Goal: Transaction & Acquisition: Download file/media

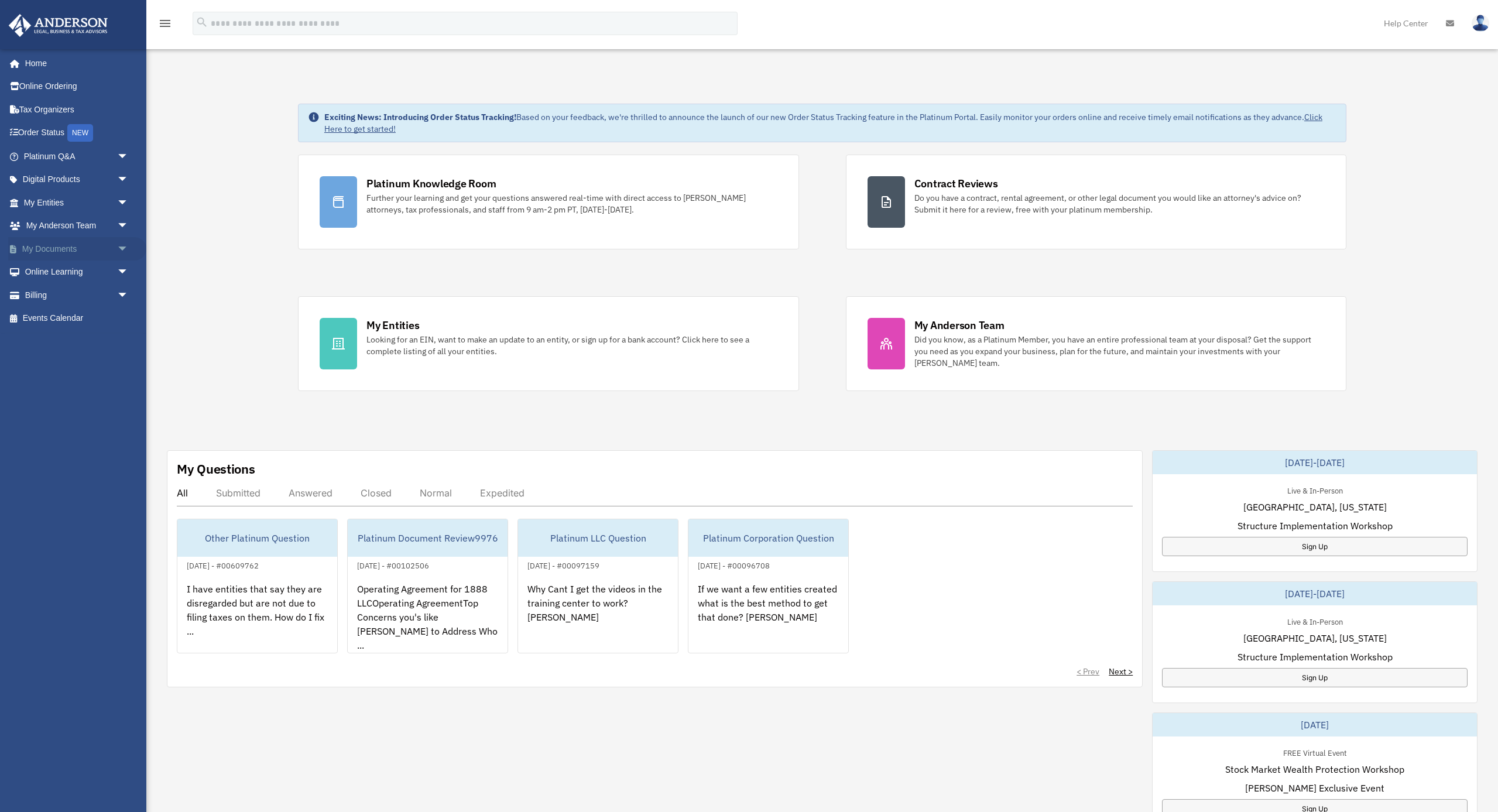
click at [53, 245] on link "My Documents arrow_drop_down" at bounding box center [77, 248] width 138 height 23
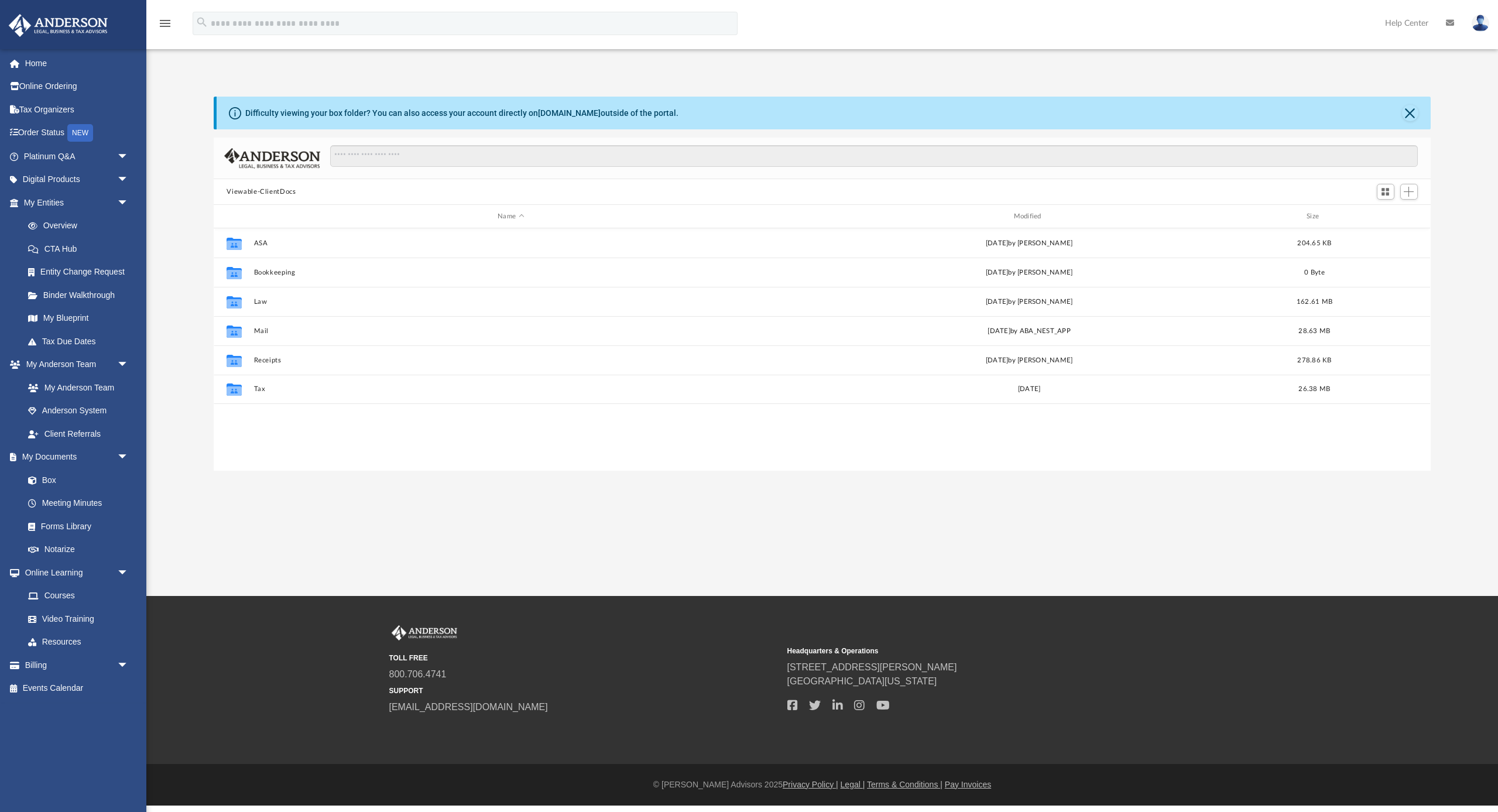
scroll to position [266, 1216]
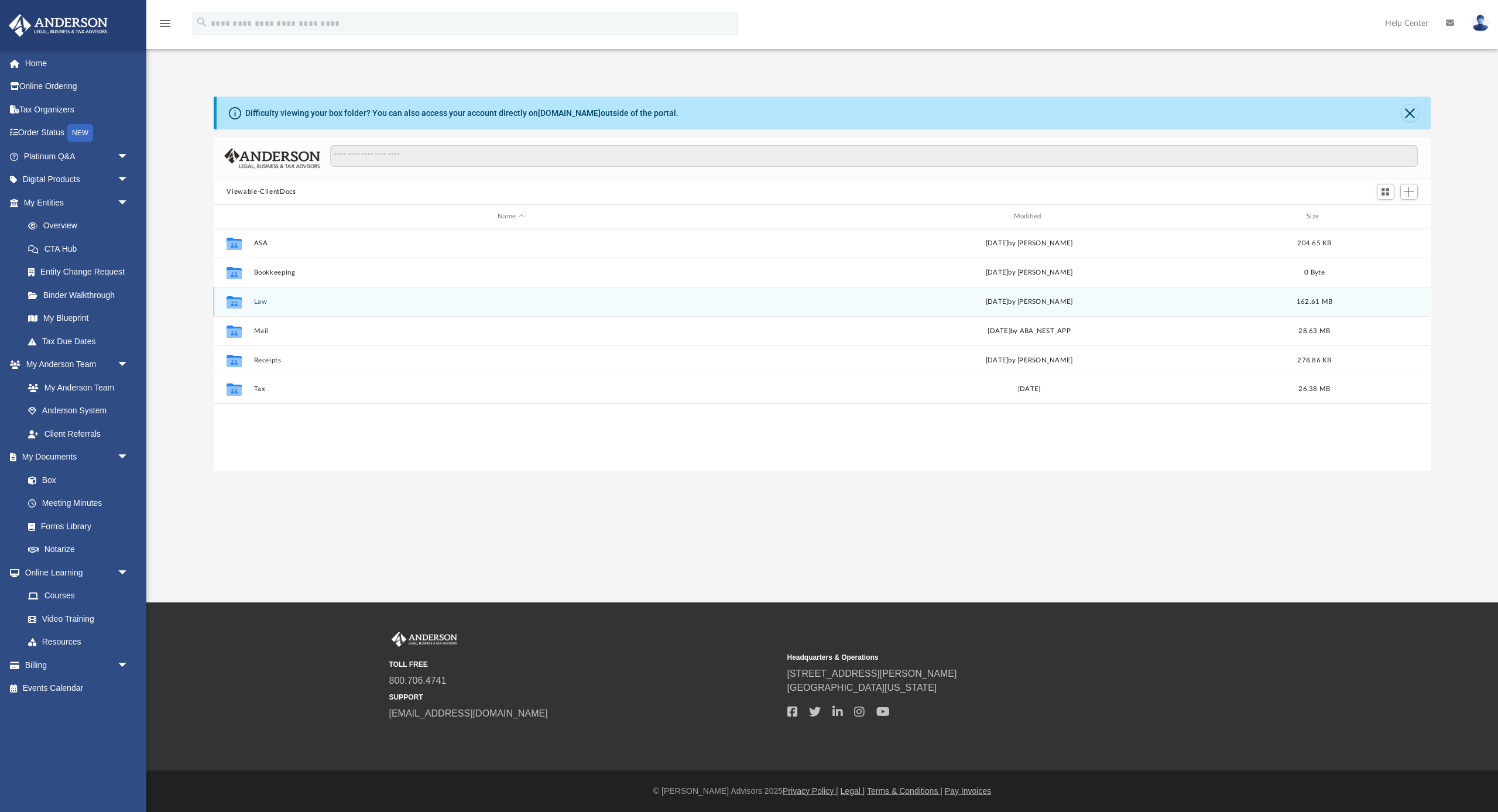
click at [256, 300] on button "Law" at bounding box center [510, 301] width 513 height 8
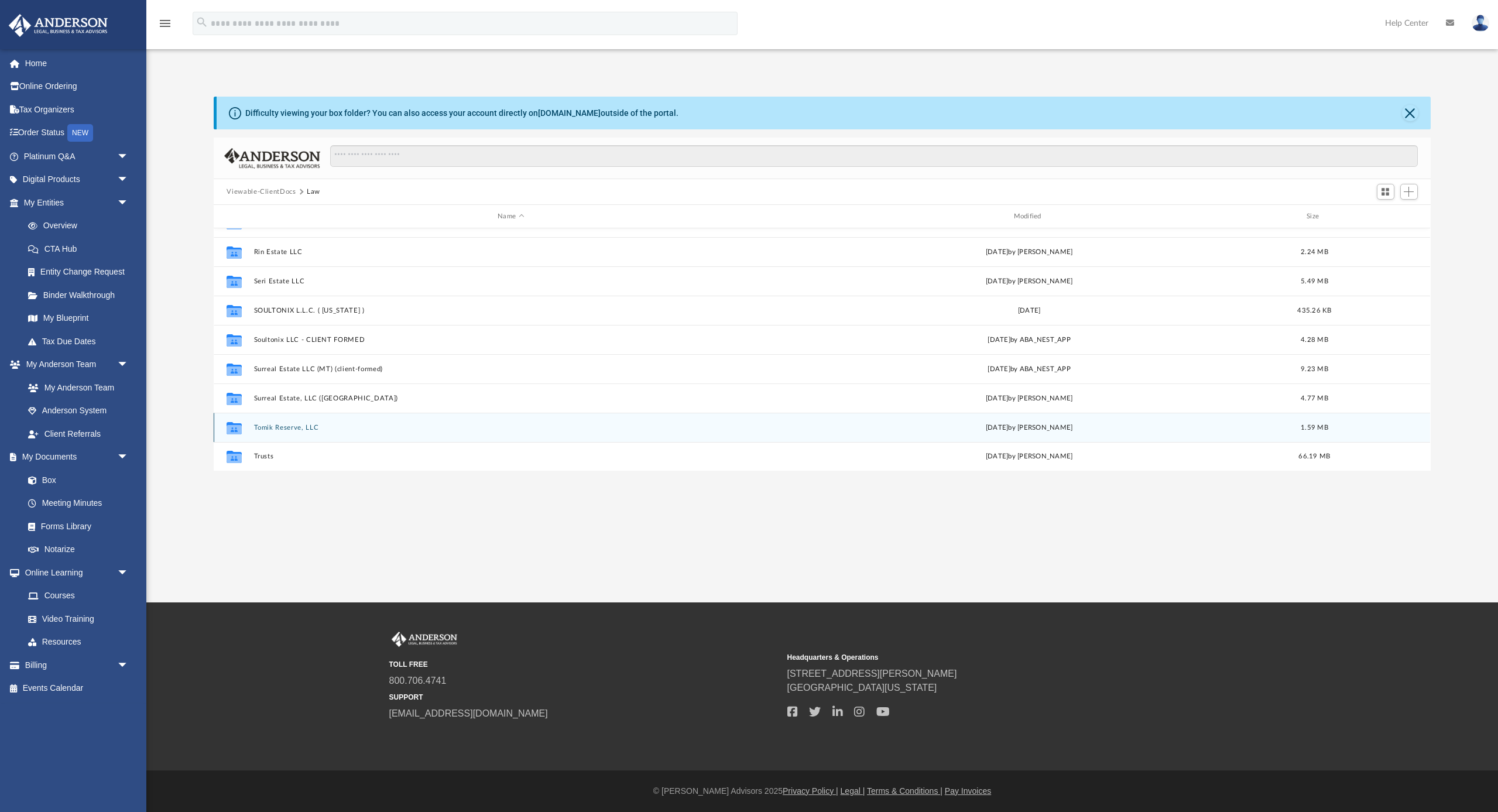
scroll to position [343, 0]
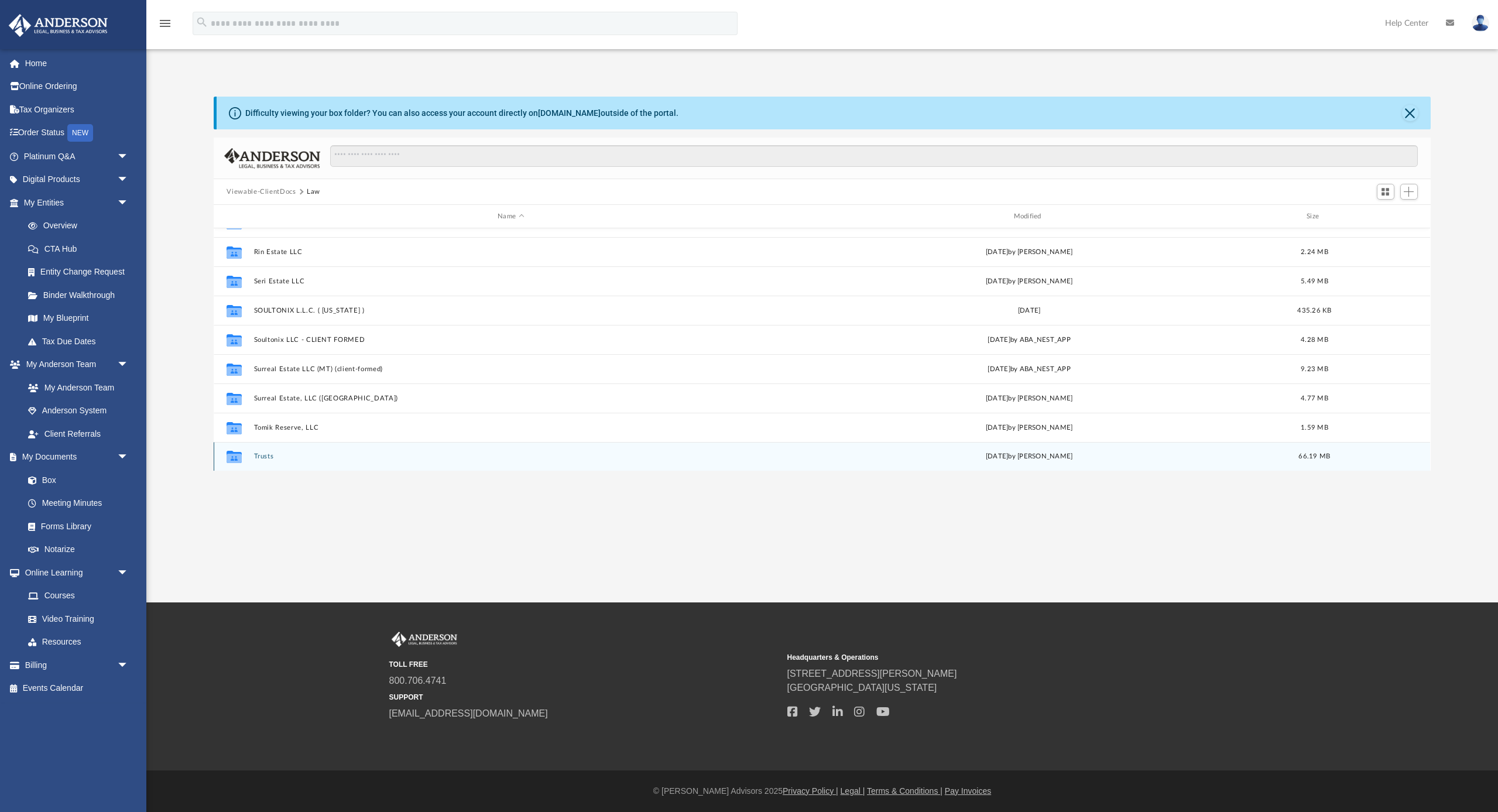
click at [272, 457] on button "Trusts" at bounding box center [510, 456] width 513 height 8
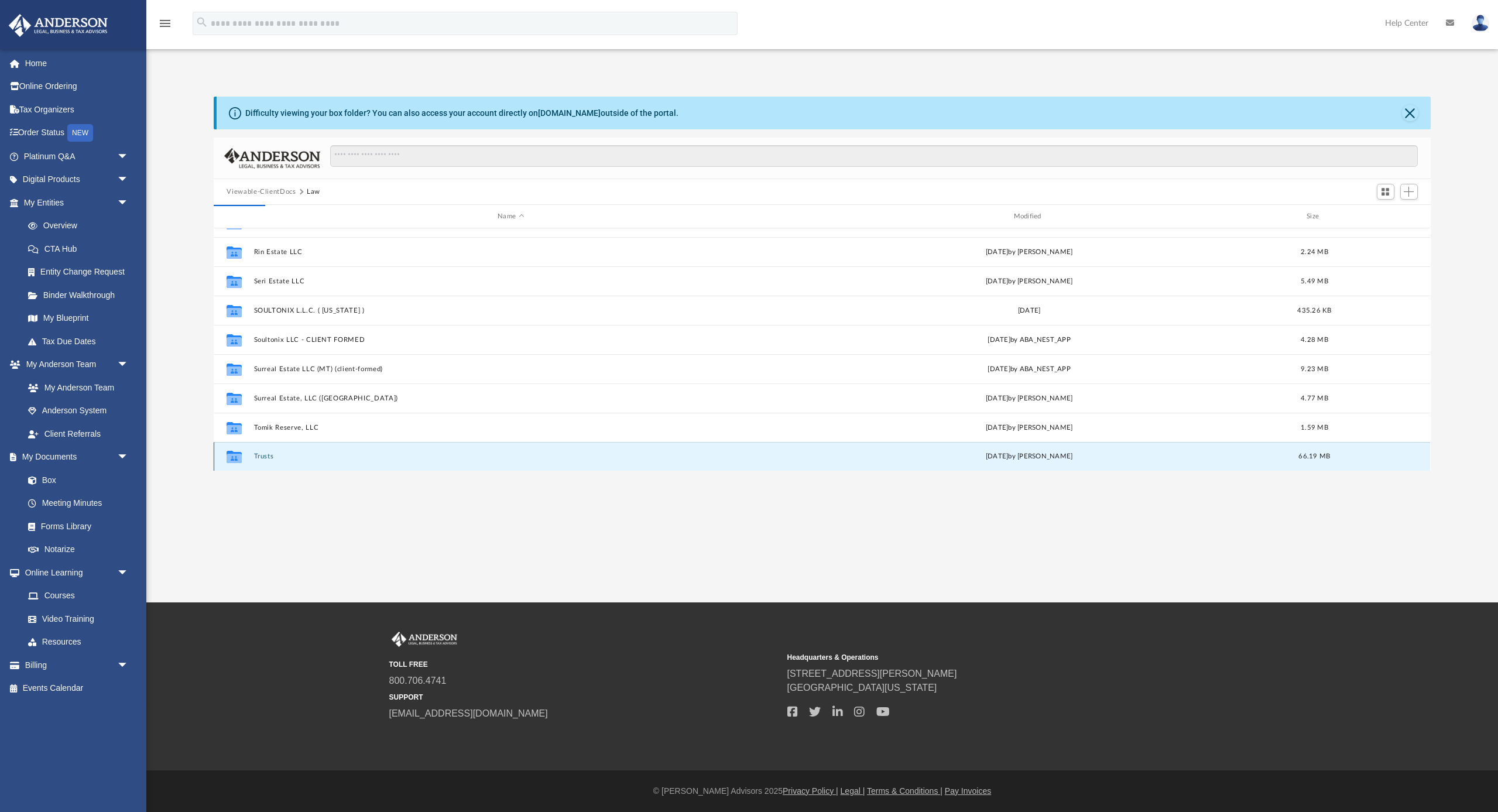
scroll to position [0, 0]
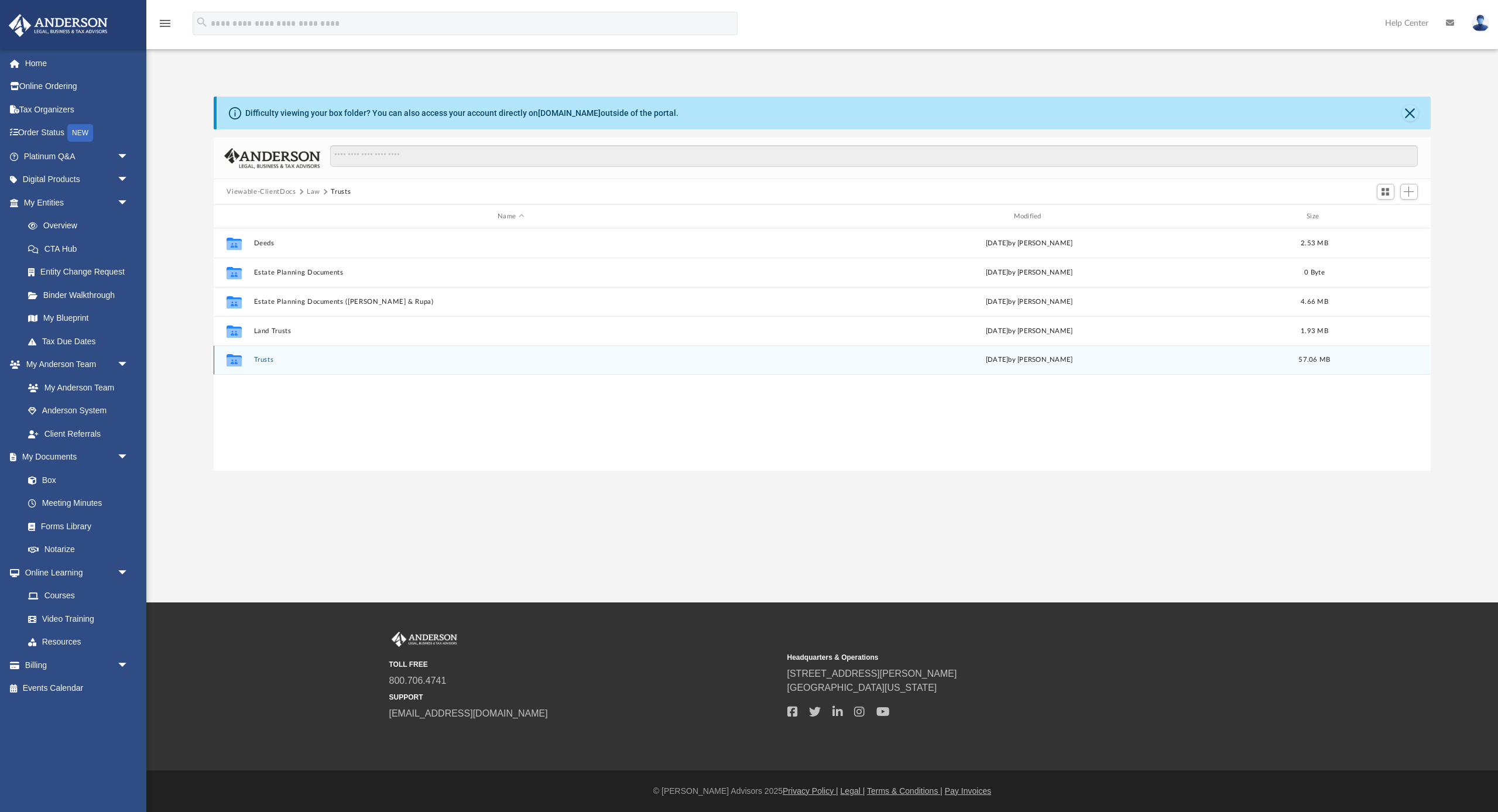
click at [268, 362] on button "Trusts" at bounding box center [510, 360] width 513 height 8
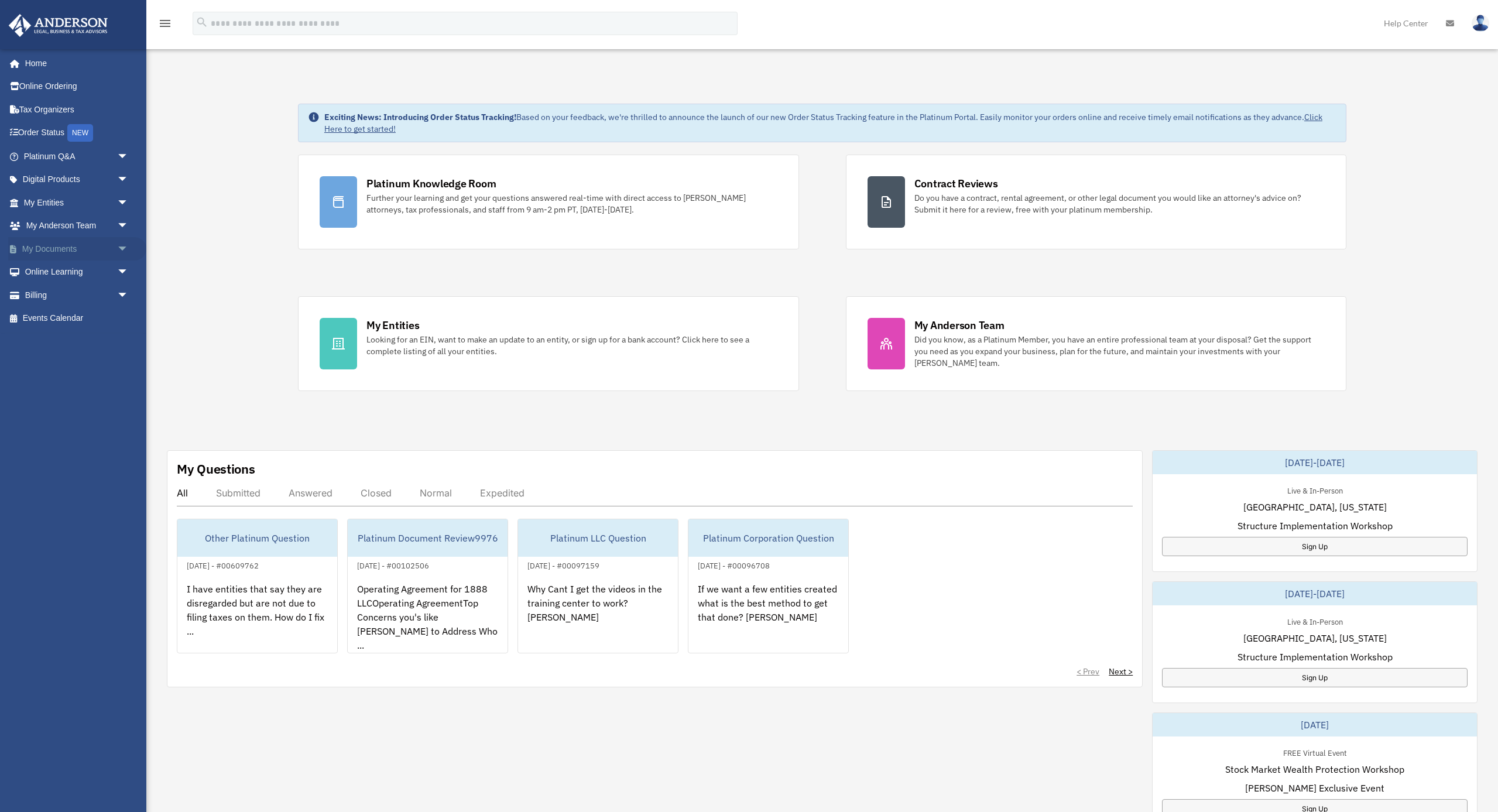
click at [55, 246] on link "My Documents arrow_drop_down" at bounding box center [77, 248] width 138 height 23
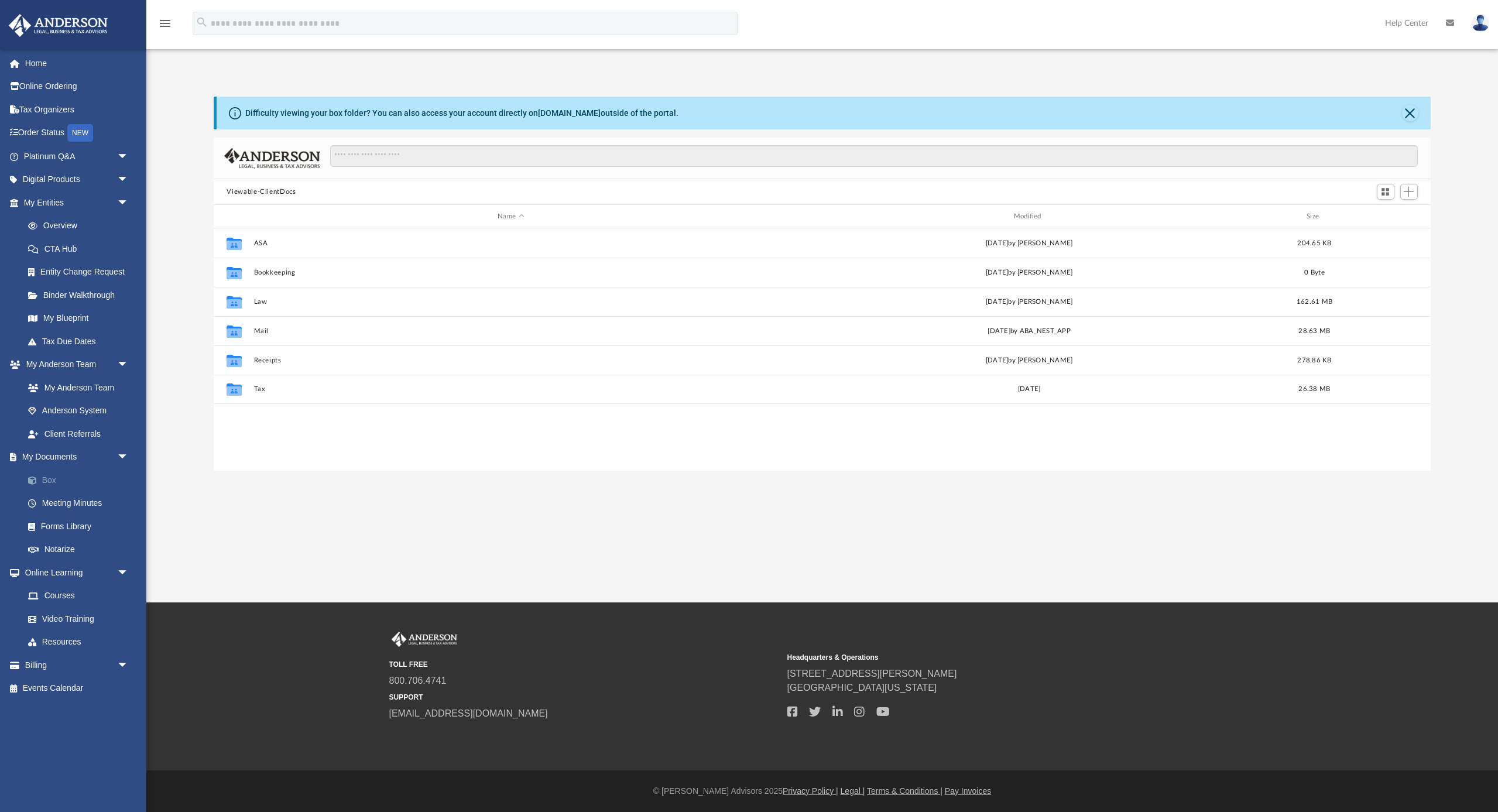
click at [48, 472] on link "Box" at bounding box center [81, 479] width 130 height 23
click at [54, 474] on link "Box" at bounding box center [81, 479] width 130 height 23
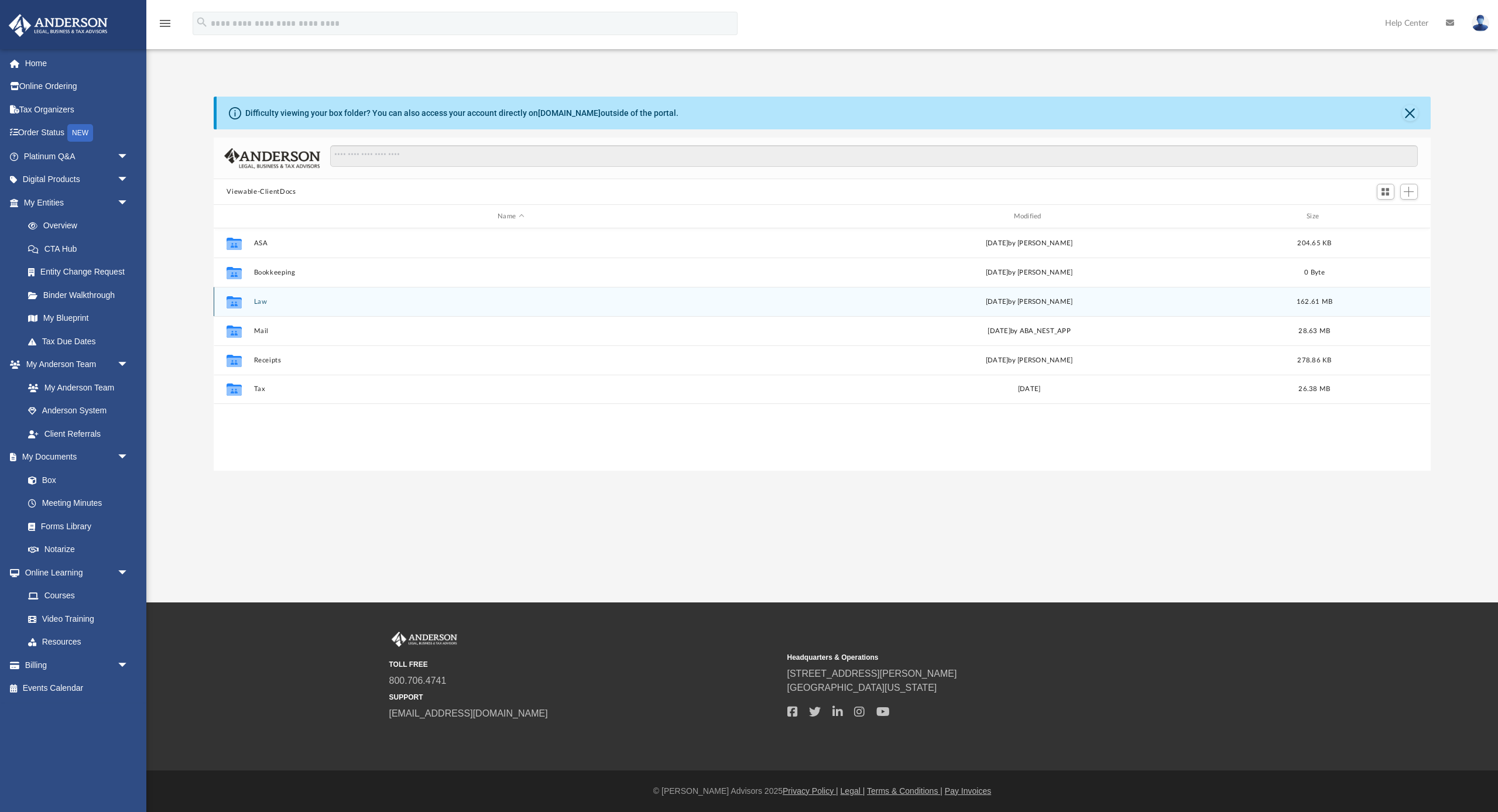
click at [261, 301] on button "Law" at bounding box center [510, 301] width 513 height 8
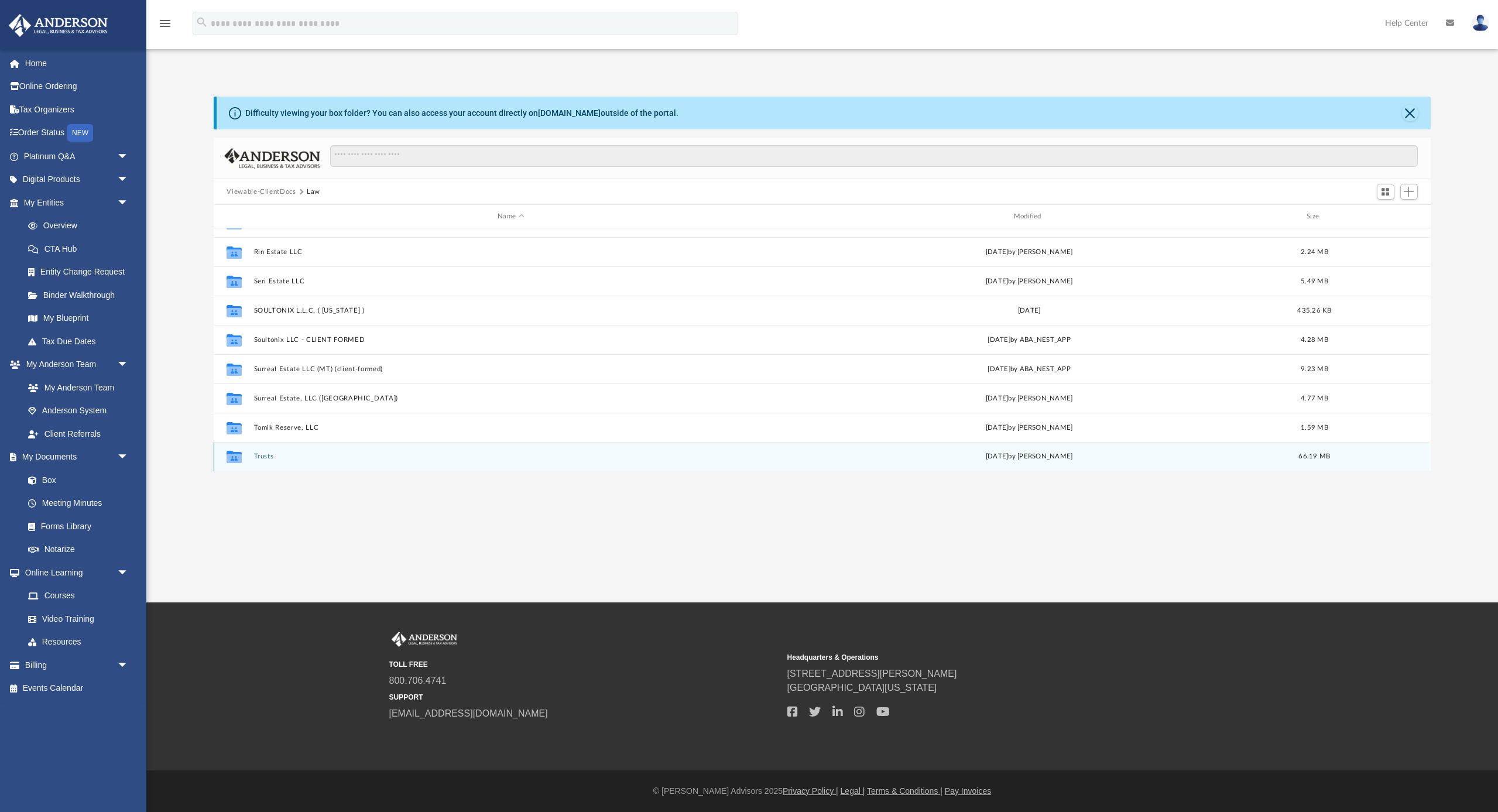
click at [263, 457] on button "Trusts" at bounding box center [510, 456] width 513 height 8
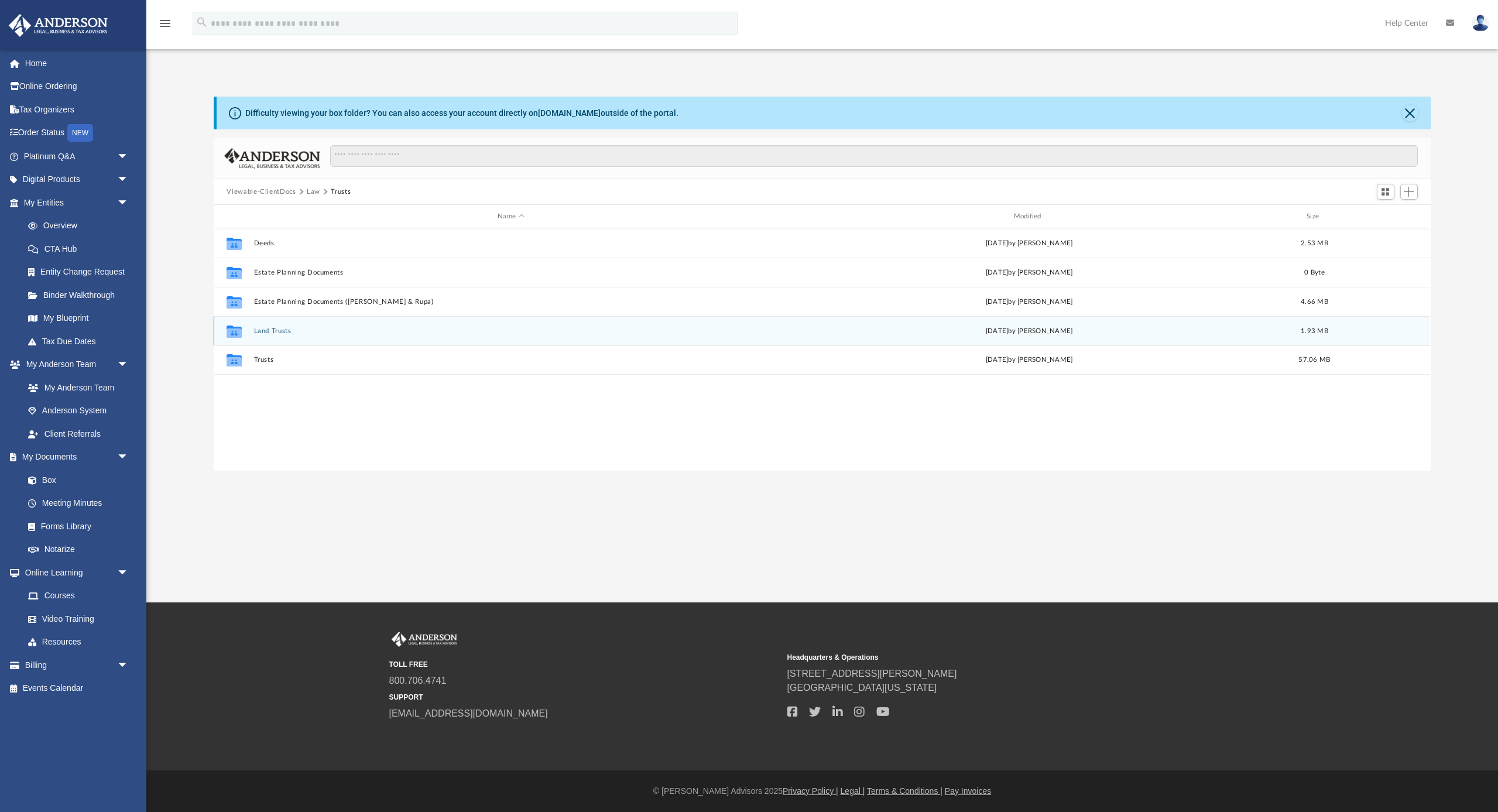
click at [269, 336] on div "Collaborated Folder Land Trusts [DATE] by [PERSON_NAME] 1.93 MB" at bounding box center [822, 331] width 1216 height 30
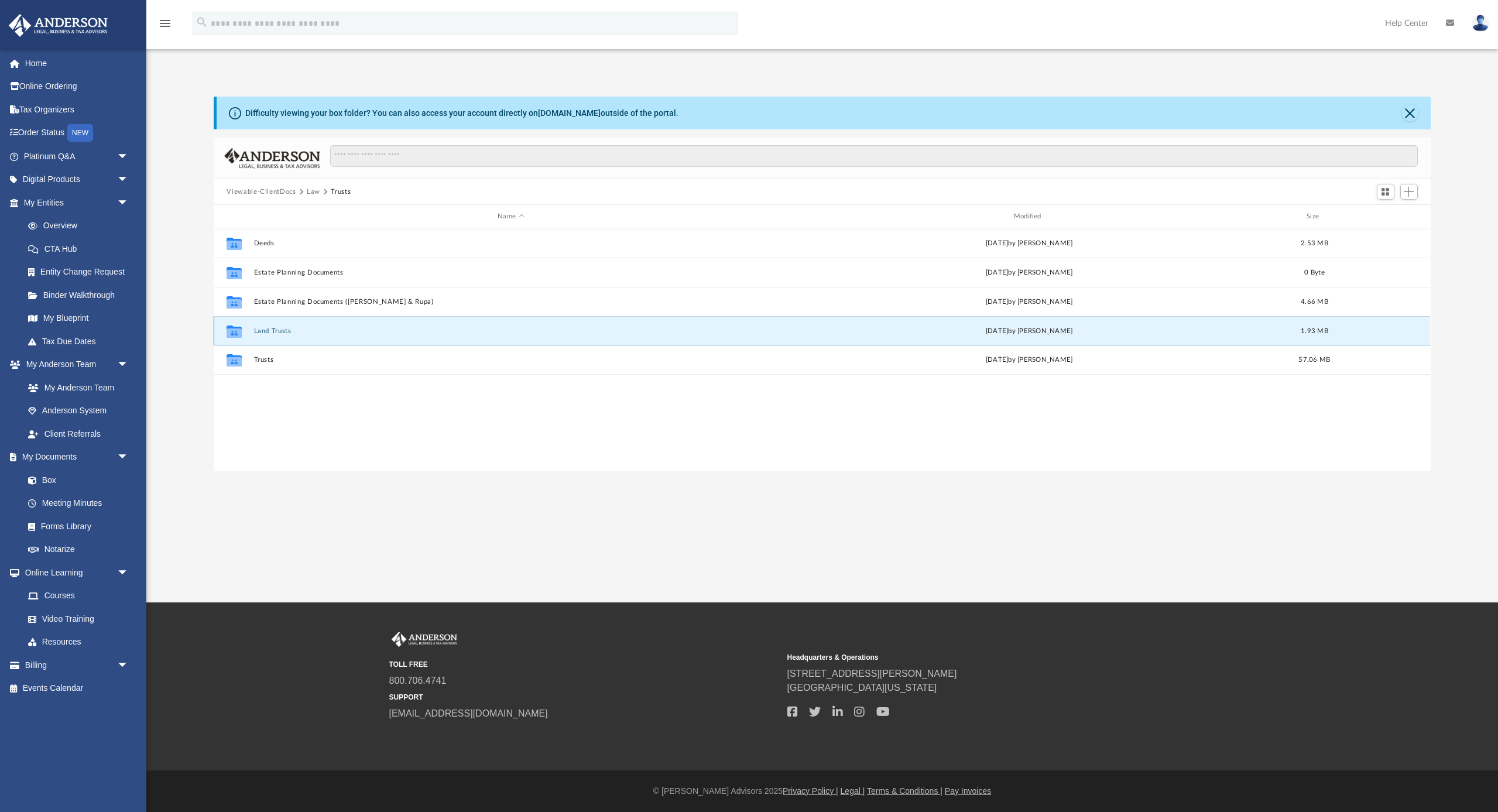
click at [276, 329] on button "Land Trusts" at bounding box center [510, 331] width 513 height 8
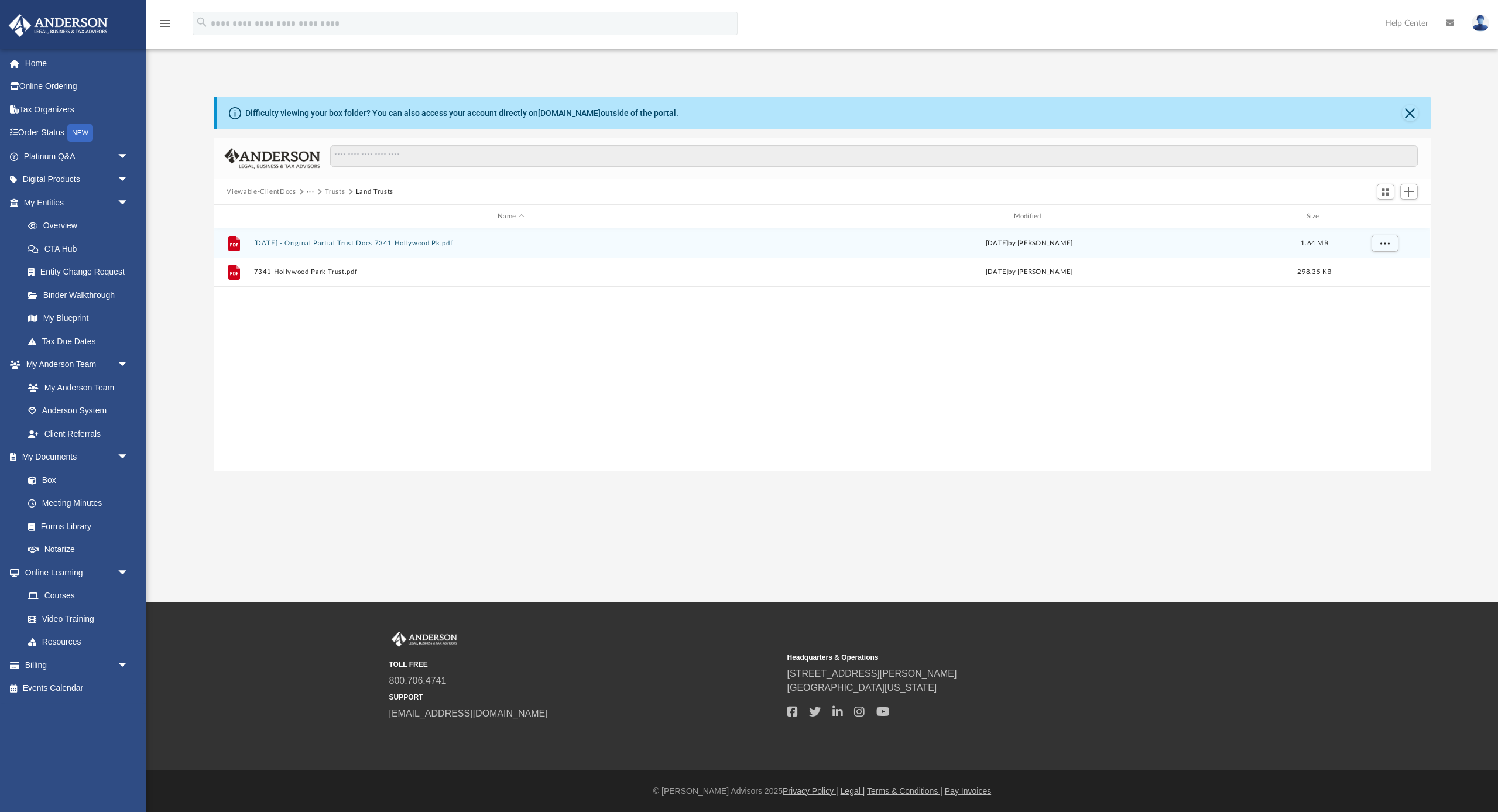
click at [384, 243] on button "[DATE] - Original Partial Trust Docs 7341 Hollywood Pk.pdf" at bounding box center [510, 243] width 513 height 8
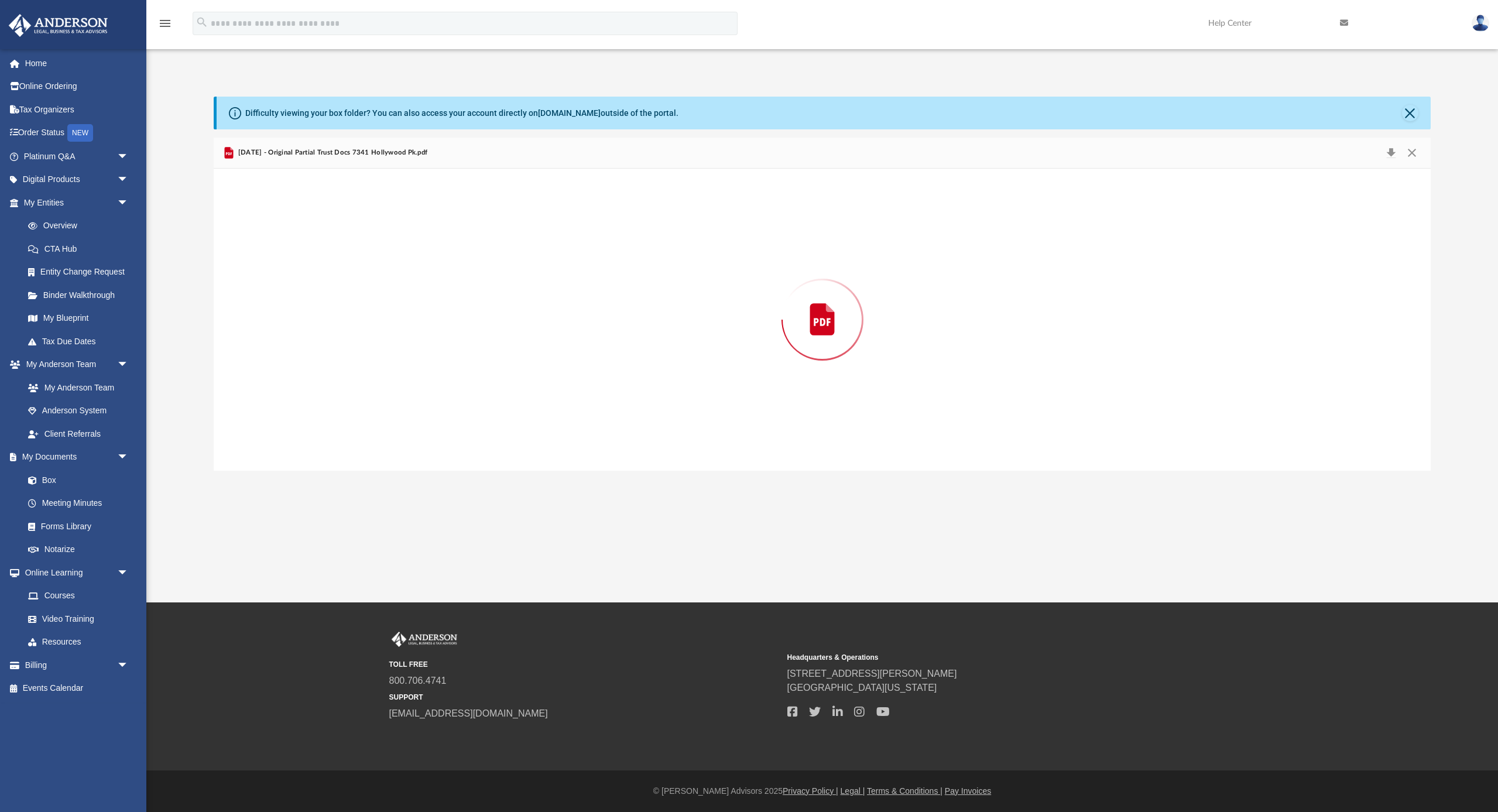
click at [384, 243] on div "Preview" at bounding box center [822, 319] width 1216 height 302
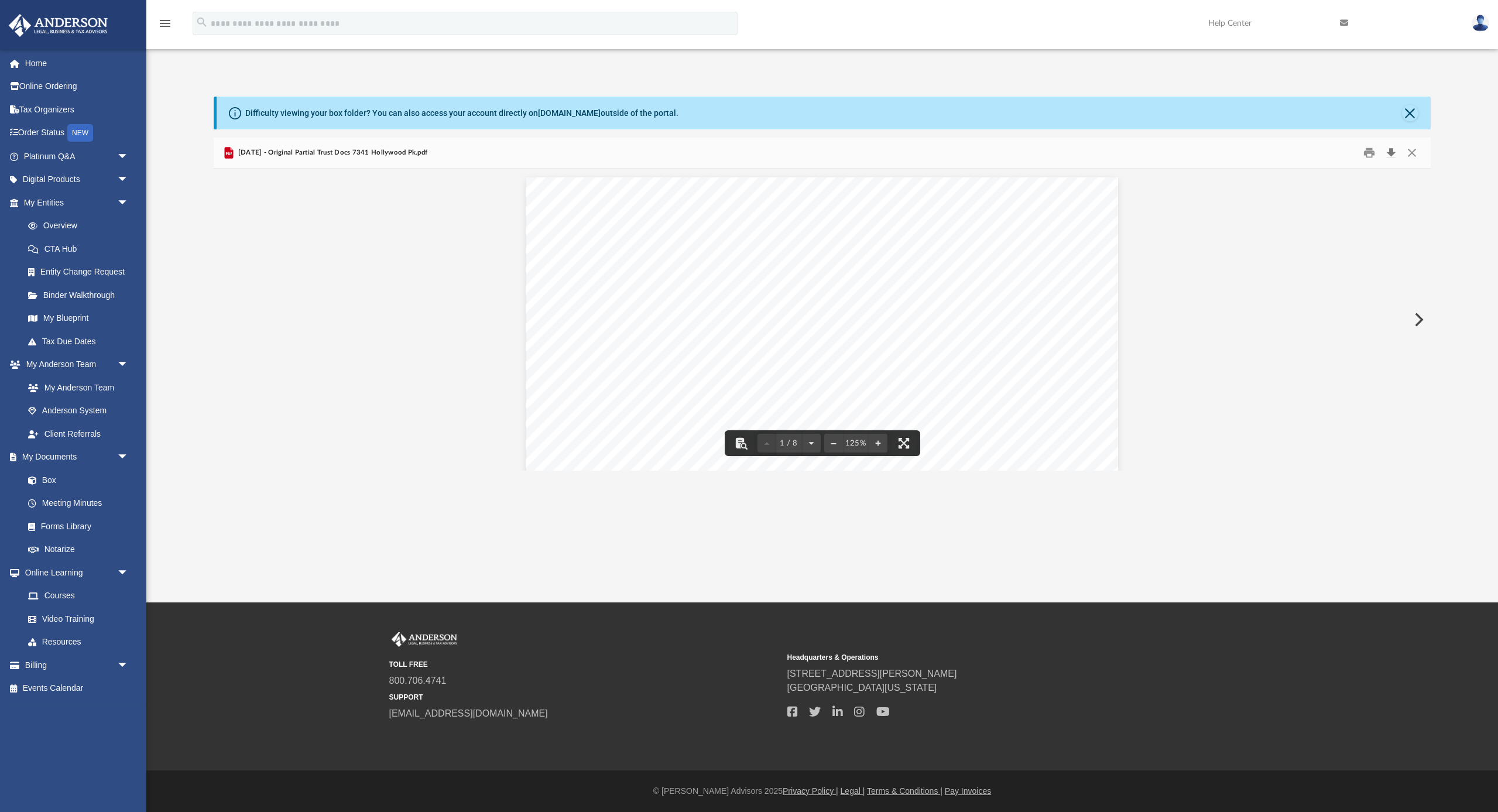
click at [1393, 156] on button "Download" at bounding box center [1392, 153] width 21 height 18
click at [68, 479] on link "Box" at bounding box center [81, 479] width 130 height 23
click at [1417, 113] on button "Close" at bounding box center [1410, 113] width 16 height 16
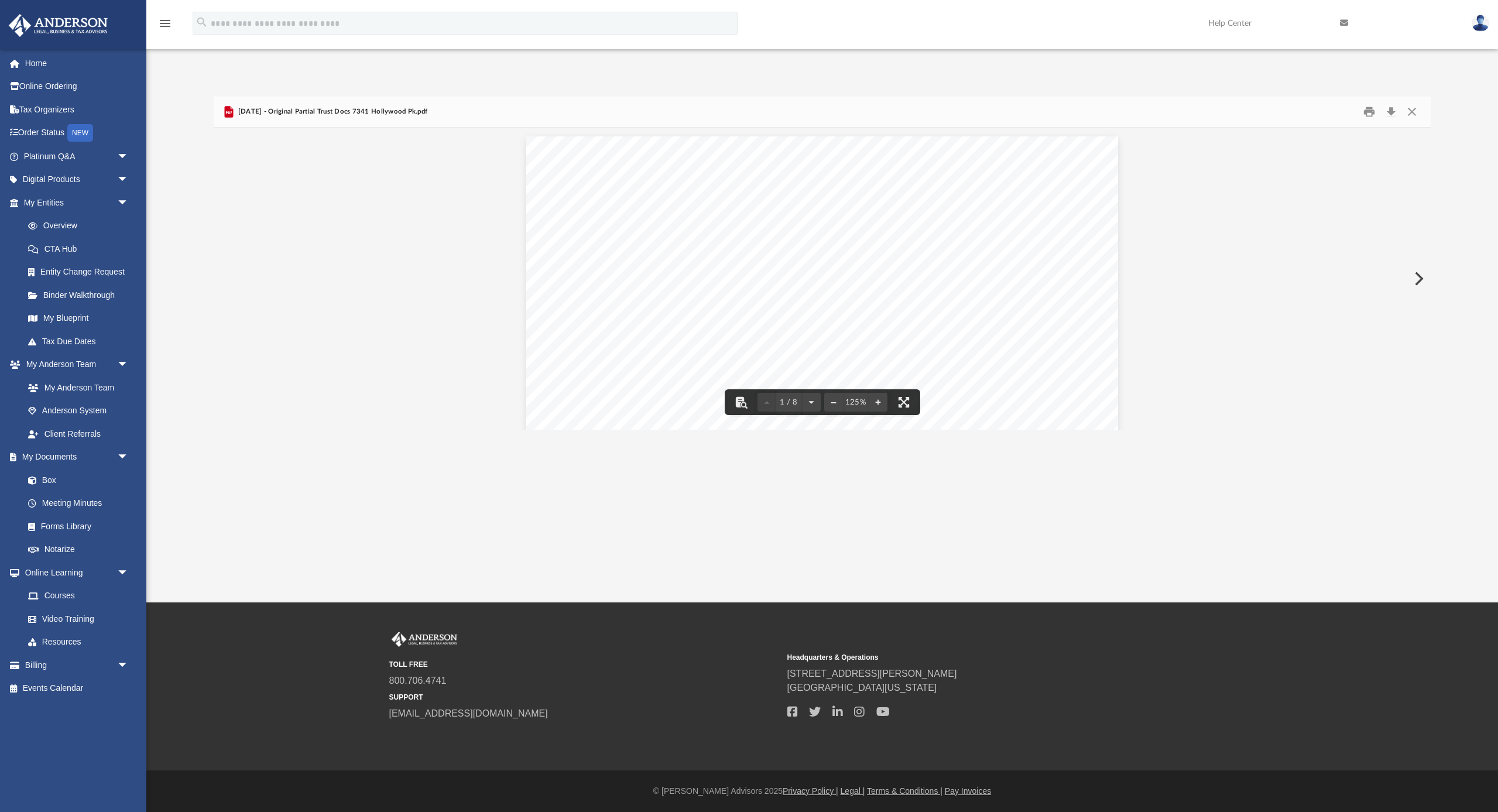
click at [1413, 113] on button "Close" at bounding box center [1412, 112] width 21 height 18
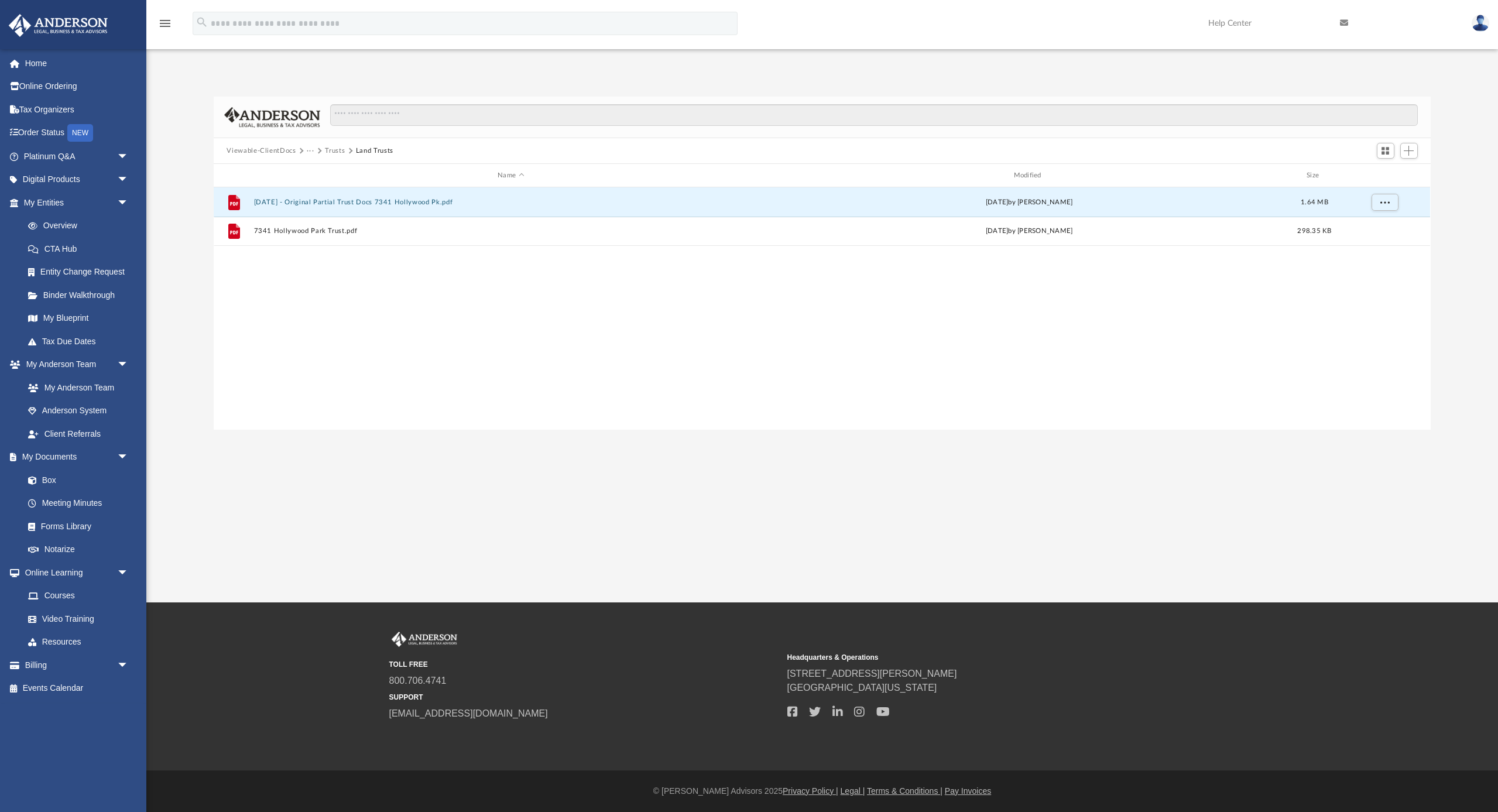
click at [275, 151] on button "Viewable-ClientDocs" at bounding box center [261, 151] width 69 height 11
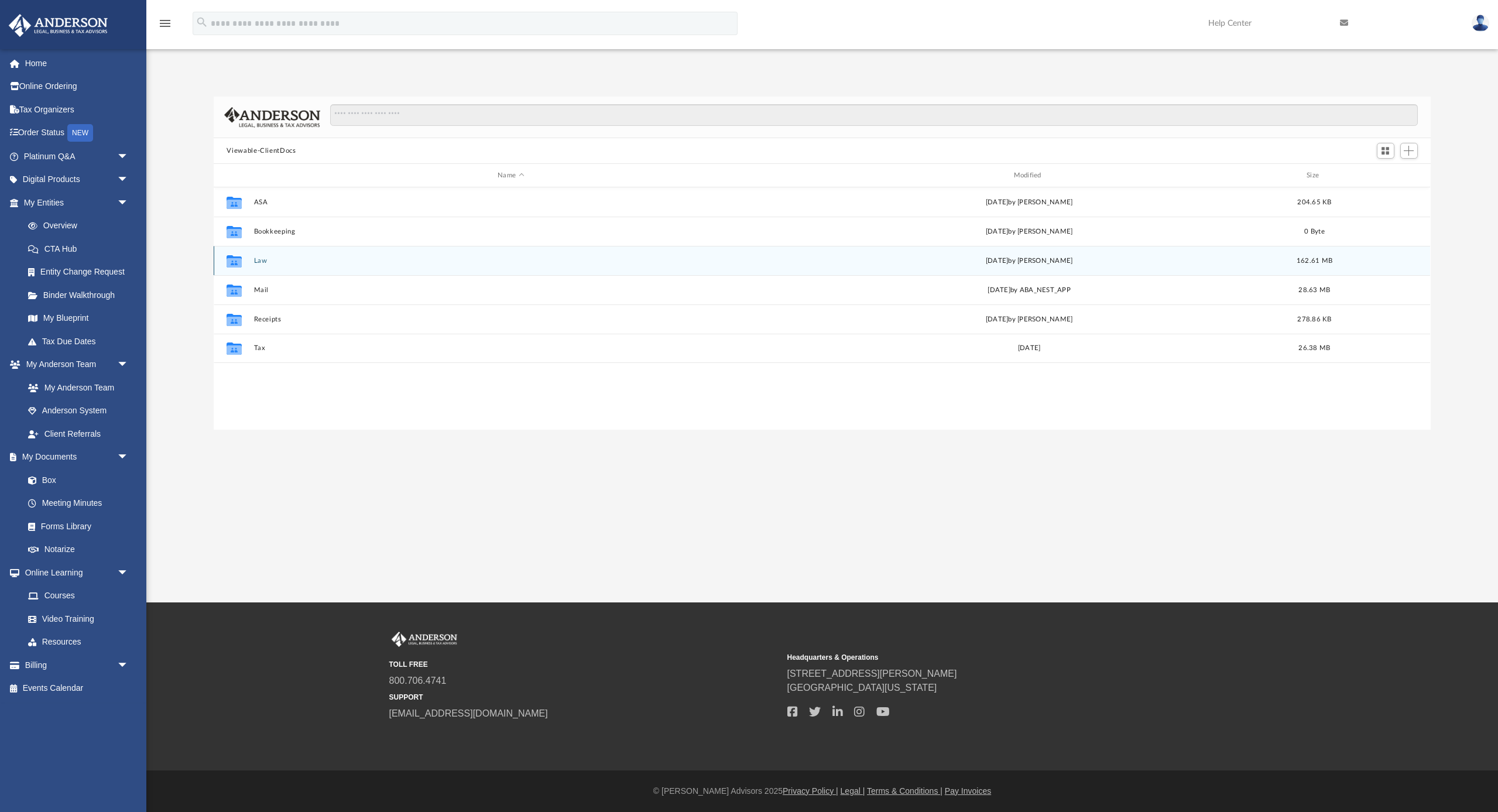
click at [257, 259] on button "Law" at bounding box center [510, 260] width 513 height 8
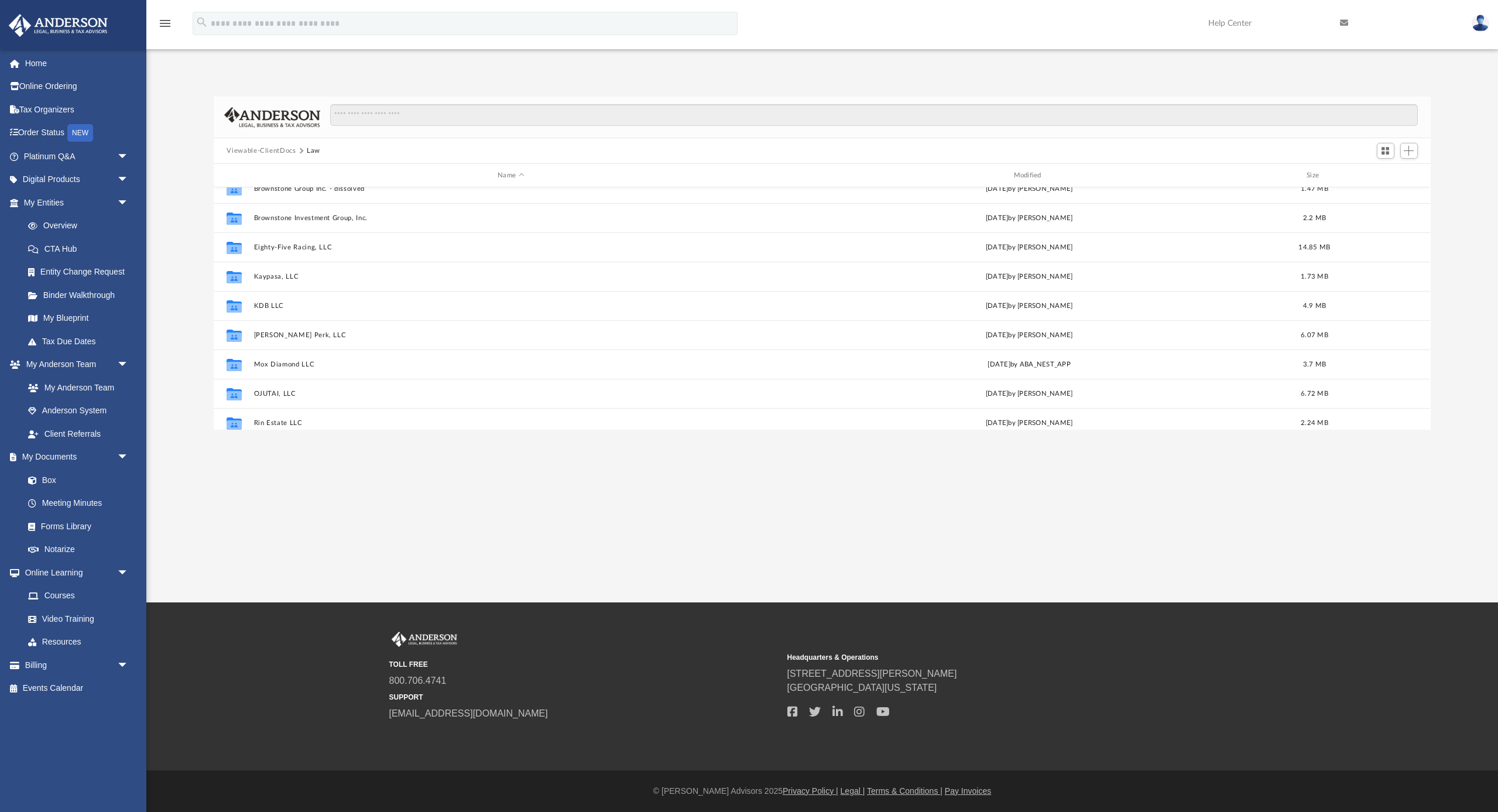
scroll to position [139, 0]
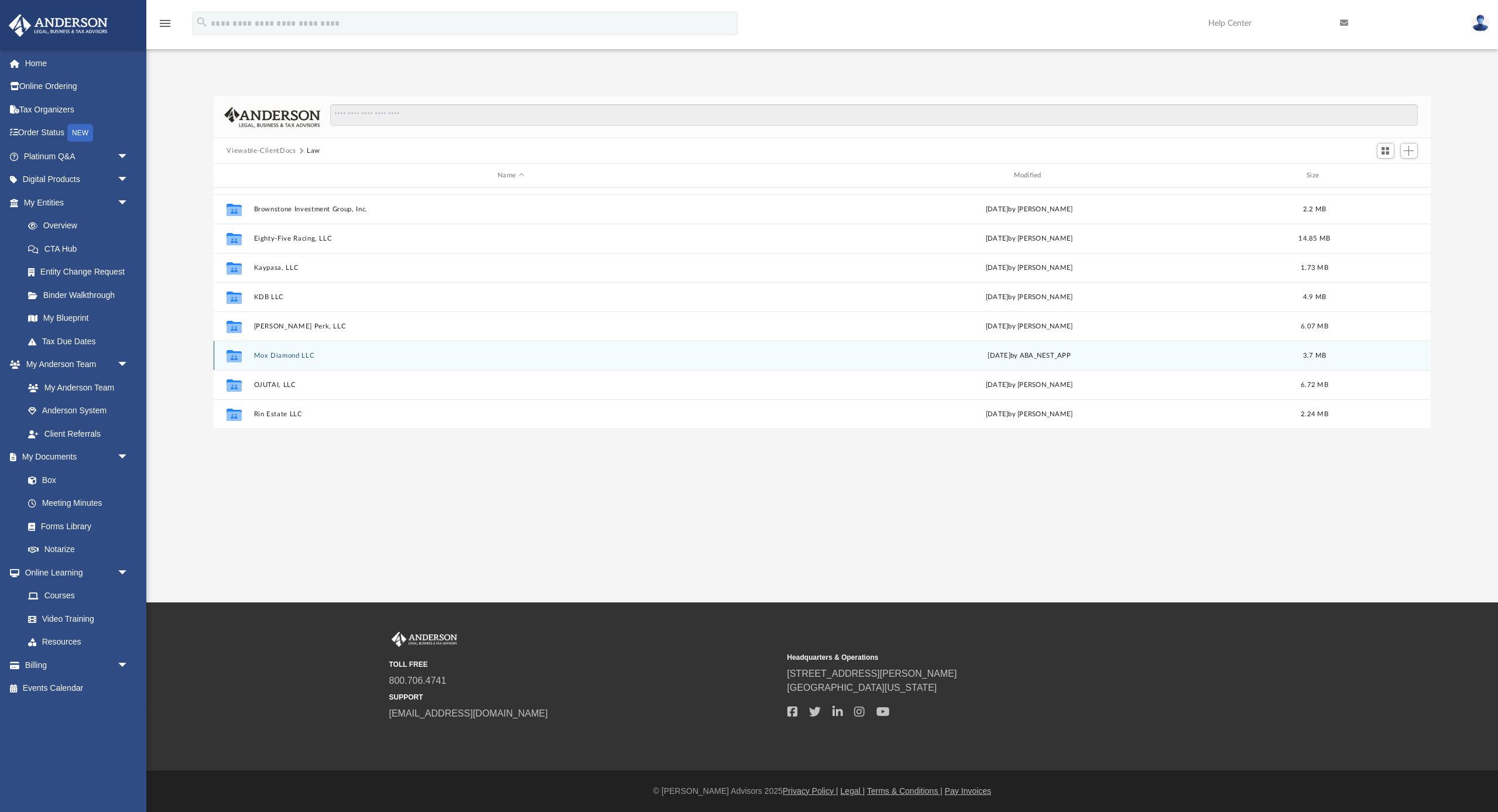
click at [291, 350] on div "Collaborated Folder Mox Diamond LLC [DATE] by ABA_NEST_APP 3.7 MB" at bounding box center [822, 355] width 1216 height 30
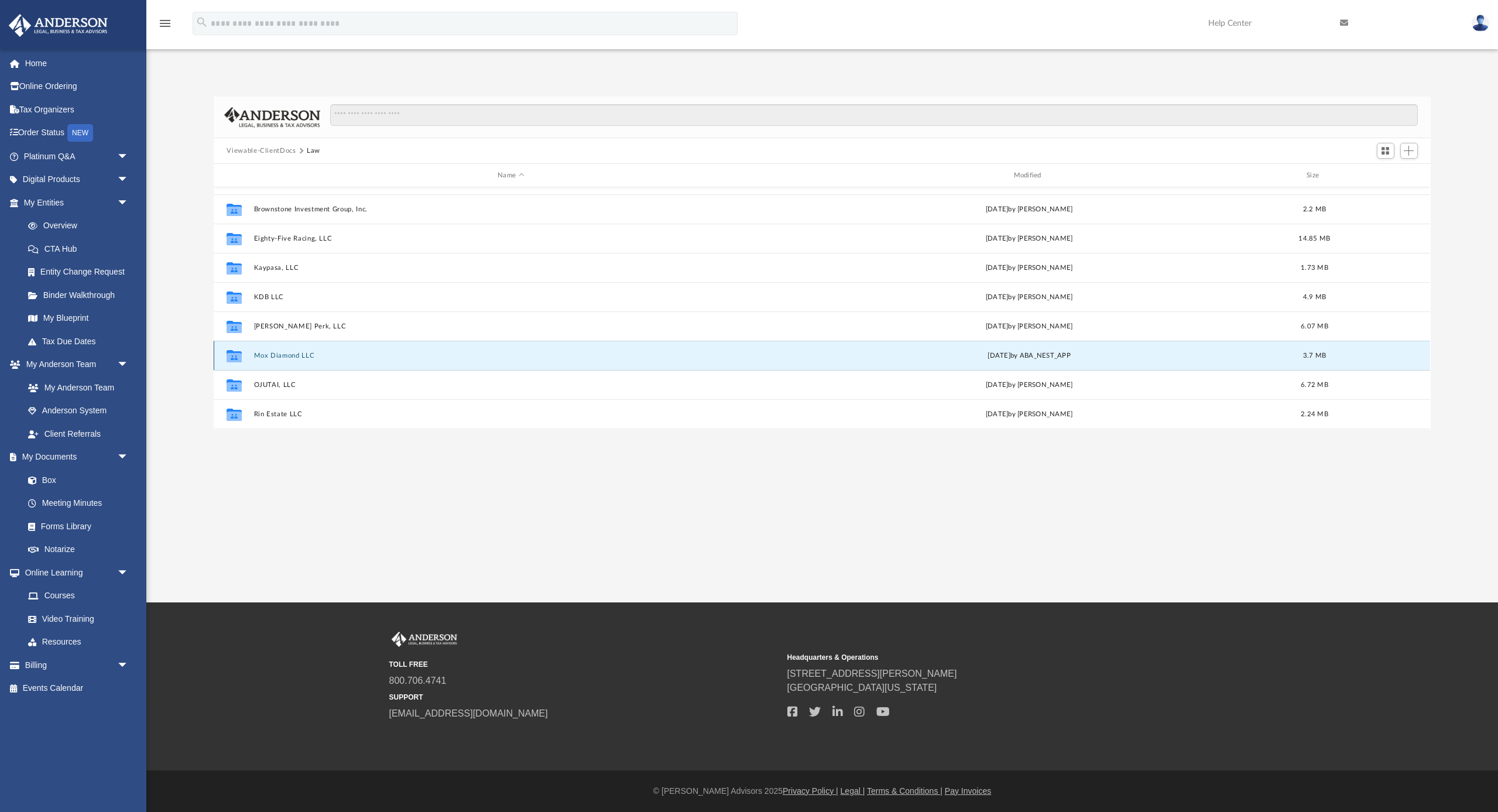
click at [317, 354] on button "Mox Diamond LLC" at bounding box center [510, 355] width 513 height 8
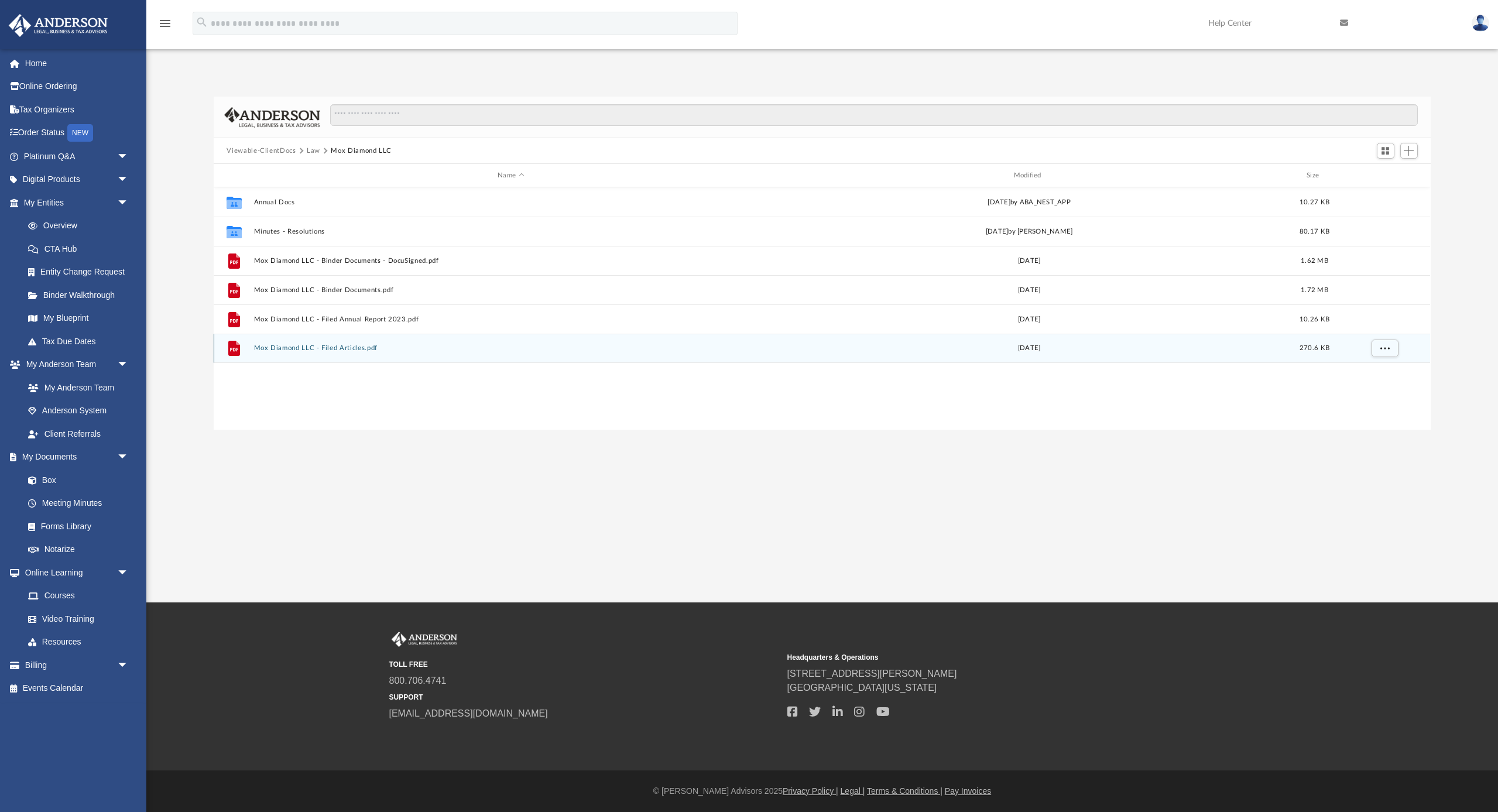
scroll to position [0, 0]
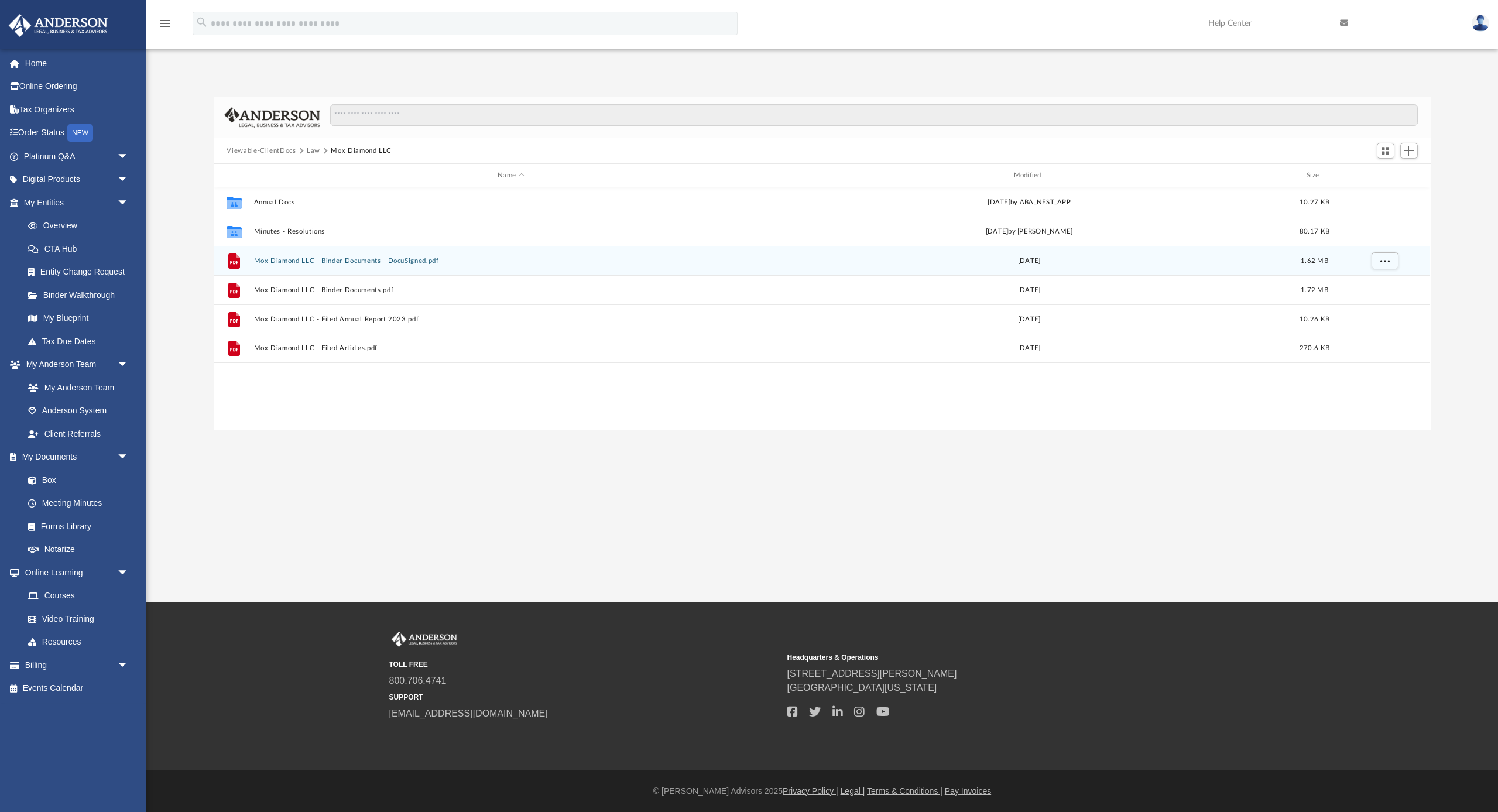
click at [344, 259] on button "Mox Diamond LLC - Binder Documents - DocuSigned.pdf" at bounding box center [510, 260] width 513 height 8
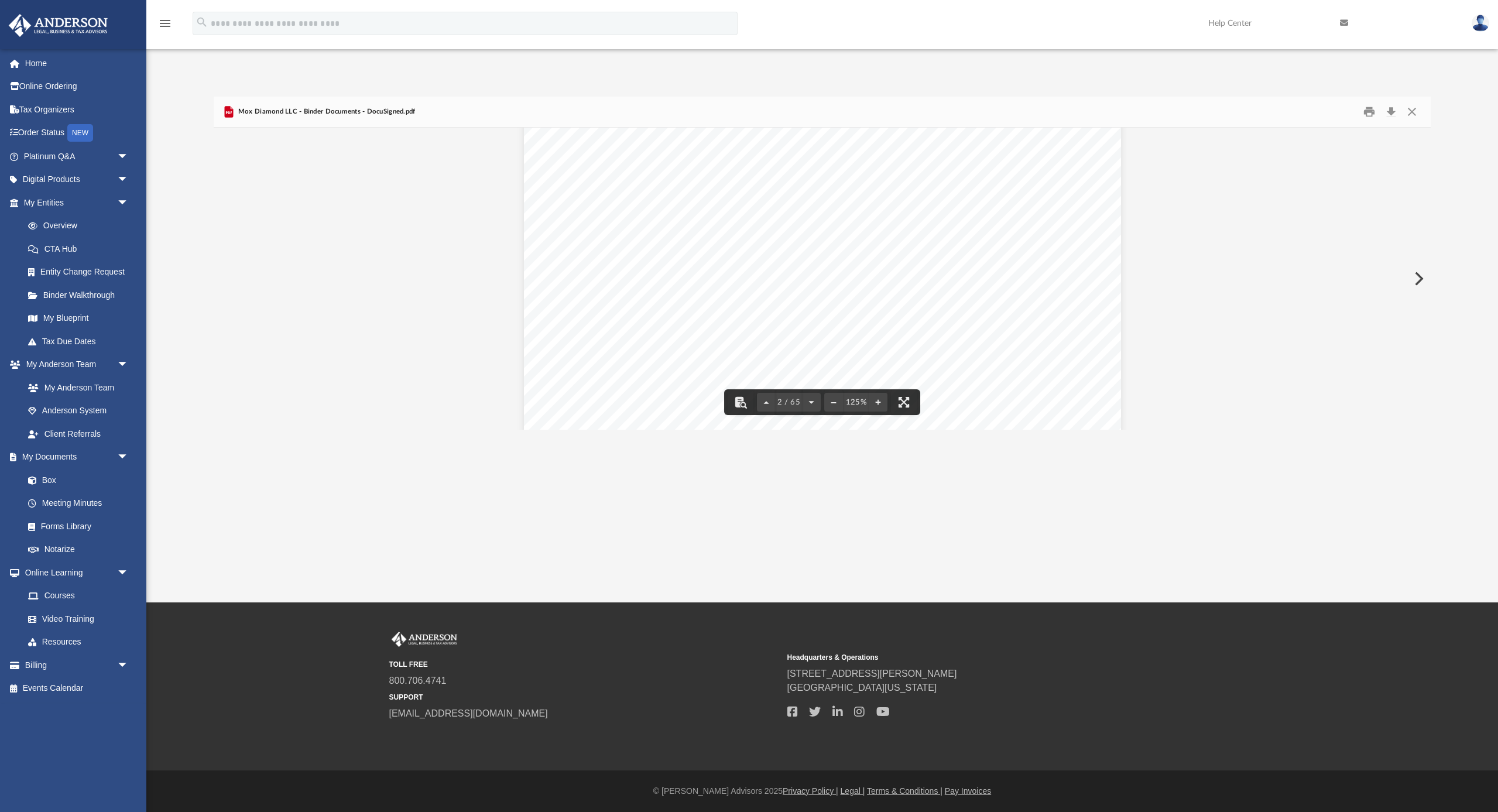
scroll to position [958, 0]
click at [1390, 109] on button "Download" at bounding box center [1392, 112] width 21 height 18
